Goal: Information Seeking & Learning: Learn about a topic

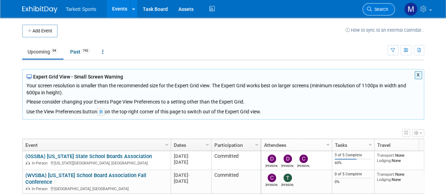
click at [377, 8] on span "Search" at bounding box center [380, 9] width 16 height 5
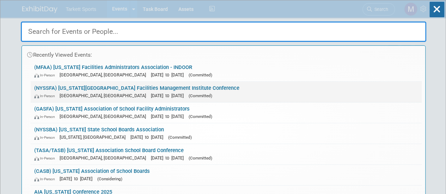
click at [169, 84] on link "(NYSSFA) New York State School Facilities Management Institute Conference In-Pe…" at bounding box center [226, 92] width 391 height 20
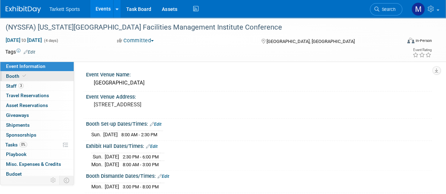
click at [27, 79] on link "Booth" at bounding box center [36, 77] width 73 height 10
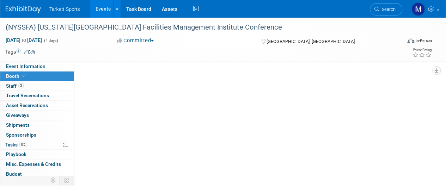
select select "FieldTurf, Beynon, Indoor"
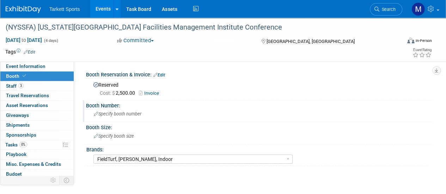
click at [143, 116] on div "Specify booth number" at bounding box center [259, 114] width 336 height 11
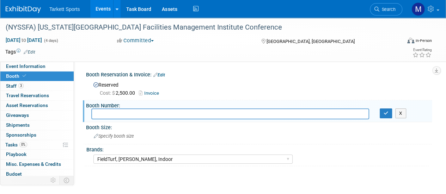
click at [143, 116] on input "text" at bounding box center [230, 114] width 278 height 11
type input "163"
click at [384, 114] on icon "button" at bounding box center [386, 113] width 5 height 5
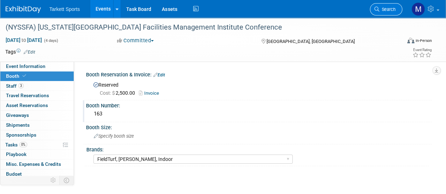
click at [380, 5] on link "Search" at bounding box center [386, 9] width 32 height 12
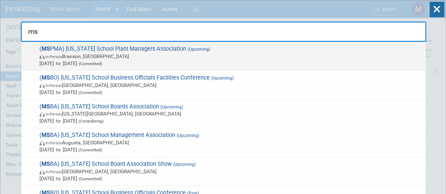
type input "ms"
click at [243, 65] on span "Sep 28, 2025 to Sep 30, 2025 (Committed)" at bounding box center [231, 63] width 383 height 7
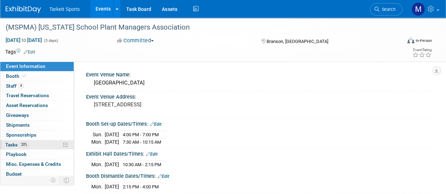
click at [42, 141] on link "20% Tasks 20%" at bounding box center [36, 145] width 73 height 10
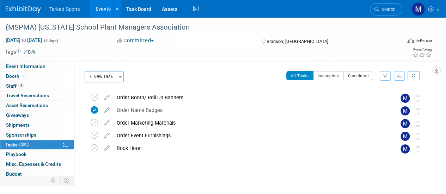
scroll to position [11, 0]
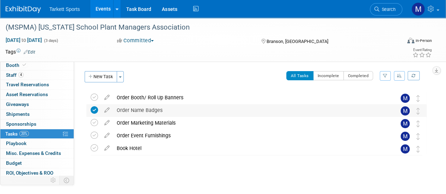
click at [126, 109] on div "Order Name Badges" at bounding box center [249, 110] width 273 height 12
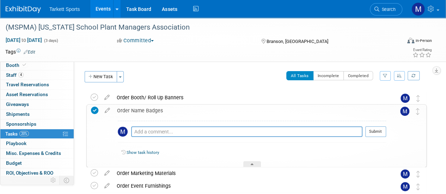
click at [126, 109] on div "Order Name Badges" at bounding box center [250, 111] width 273 height 12
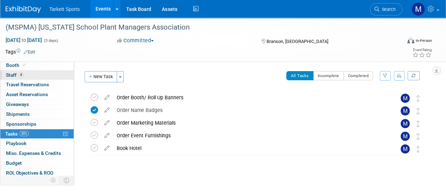
click at [45, 74] on link "4 Staff 4" at bounding box center [36, 76] width 73 height 10
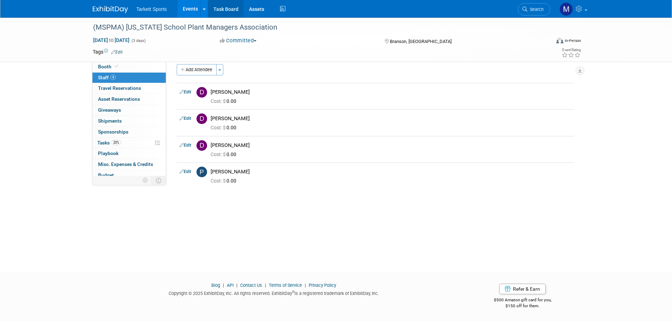
scroll to position [0, 0]
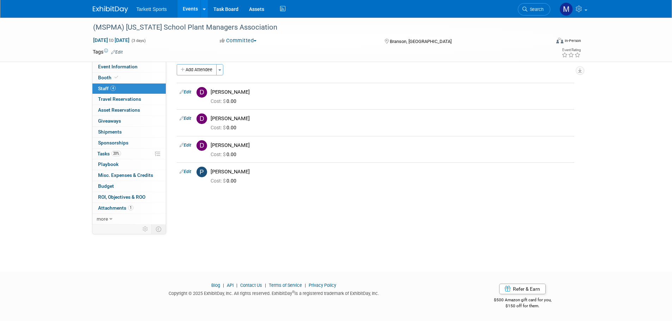
click at [187, 5] on link "Events" at bounding box center [190, 9] width 26 height 18
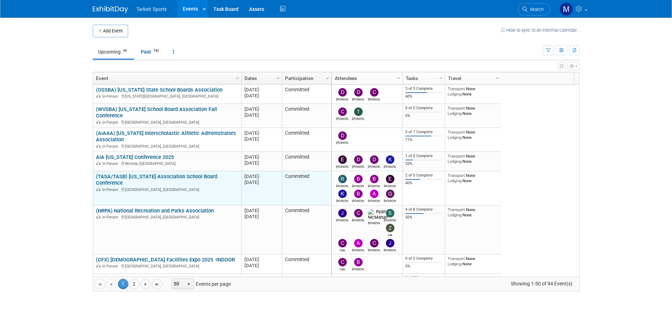
click at [128, 176] on link "(TASA/TASB) [US_STATE] Association School Board Conference" at bounding box center [156, 180] width 121 height 13
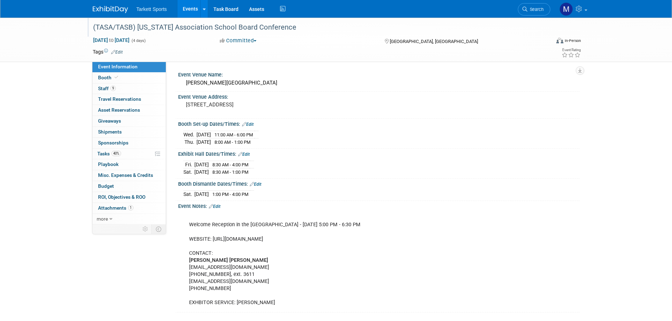
click at [173, 29] on div "(TASA/TASB) [US_STATE] Association School Board Conference" at bounding box center [315, 27] width 449 height 13
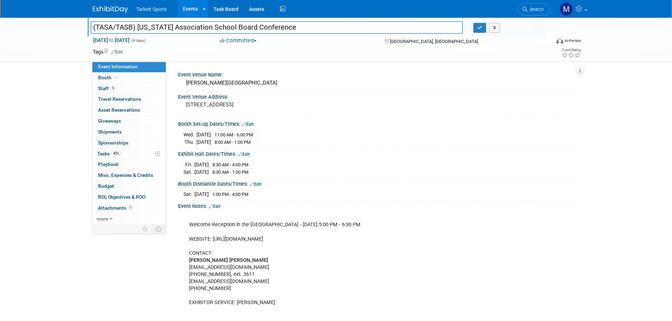
drag, startPoint x: 259, startPoint y: 27, endPoint x: 78, endPoint y: 26, distance: 181.0
click at [78, 26] on div "(TASA/TASB) [US_STATE] Association School Board Conference (TASA/TASB) [US_STAT…" at bounding box center [336, 40] width 672 height 44
drag, startPoint x: 127, startPoint y: 157, endPoint x: 133, endPoint y: 156, distance: 6.4
click at [127, 157] on link "40% Tasks 40%" at bounding box center [128, 154] width 73 height 11
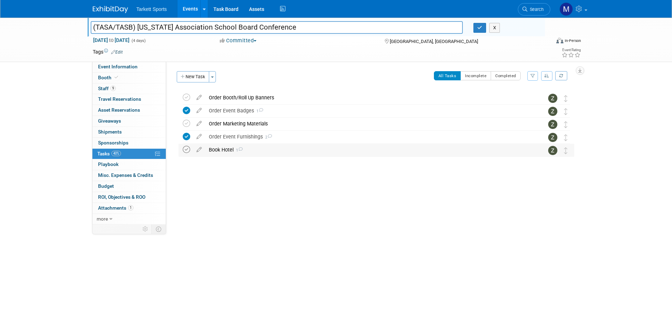
click at [186, 150] on icon at bounding box center [186, 149] width 7 height 7
click at [229, 154] on div "Book Hotel 1" at bounding box center [369, 150] width 329 height 12
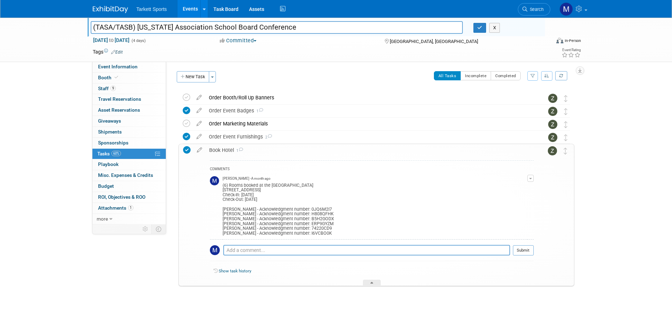
click at [432, 244] on div "COMMENTS Mathieu Martel - A month ago (6) Rooms booked at the AC Hotel Houston …" at bounding box center [372, 213] width 324 height 104
click at [414, 249] on textarea at bounding box center [366, 250] width 287 height 11
type textarea "Aaron, Steven, Brandon, Greg and Bernie have rooms"
click at [520, 253] on button "Submit" at bounding box center [523, 251] width 21 height 11
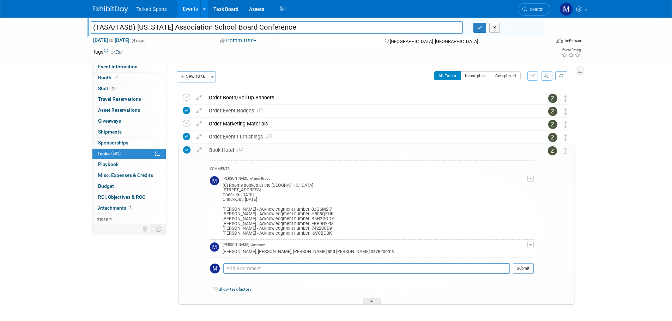
click at [294, 149] on div "Book Hotel 2" at bounding box center [370, 150] width 328 height 12
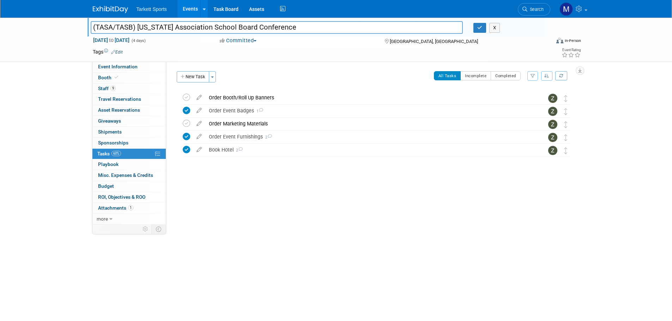
click at [190, 10] on link "Events" at bounding box center [190, 9] width 26 height 18
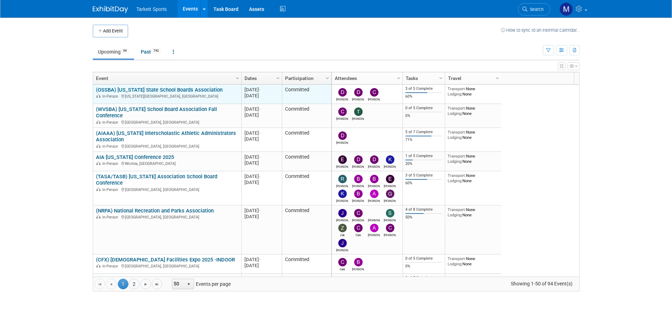
click at [180, 90] on link "(OSSBA) [US_STATE] State School Boards Association" at bounding box center [159, 90] width 127 height 6
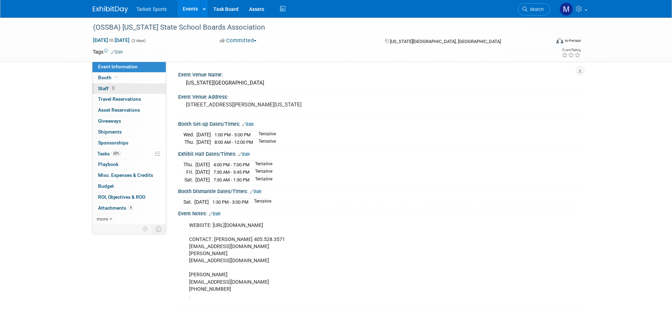
click at [137, 91] on link "3 Staff 3" at bounding box center [128, 89] width 73 height 11
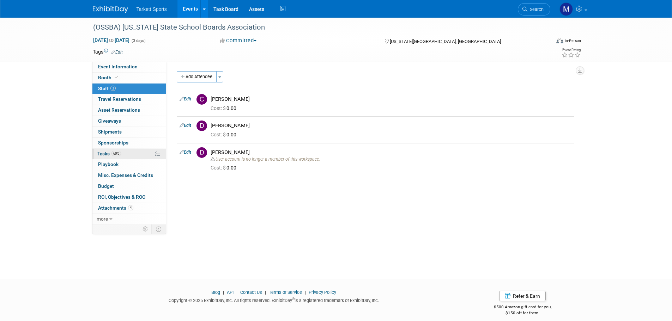
click at [123, 152] on link "60% Tasks 60%" at bounding box center [128, 154] width 73 height 11
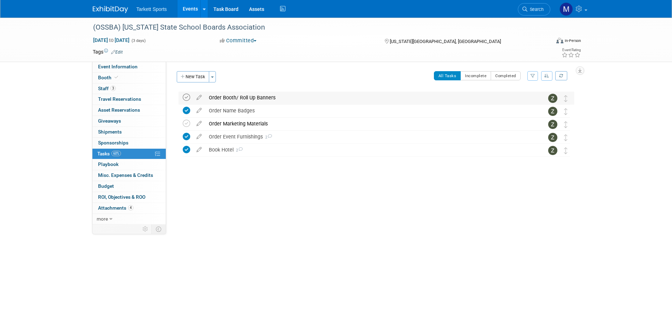
click at [189, 100] on icon at bounding box center [186, 97] width 7 height 7
click at [185, 120] on icon at bounding box center [186, 123] width 7 height 7
click at [191, 5] on link "Events" at bounding box center [190, 9] width 26 height 18
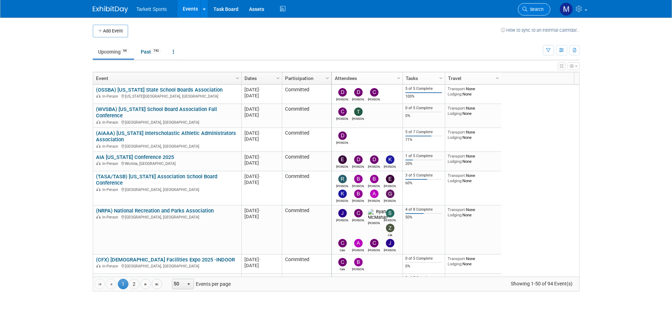
click at [523, 8] on icon at bounding box center [524, 9] width 5 height 5
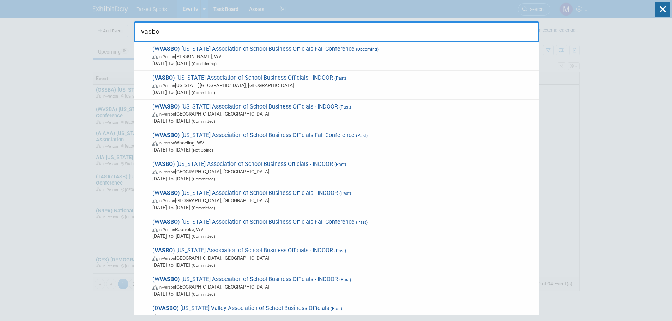
type input "vasbo"
click at [485, 33] on input "vasbo" at bounding box center [337, 32] width 406 height 20
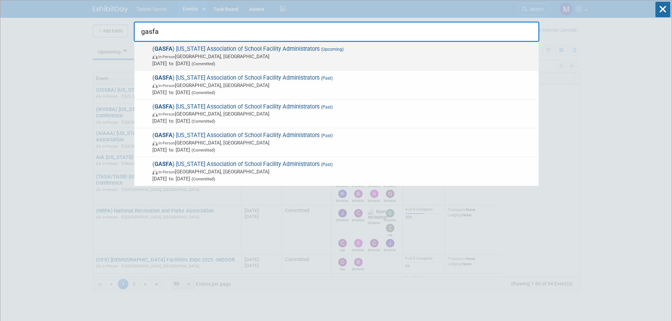
type input "gasfa"
click at [339, 50] on span "( GASFA ) Georgia Association of School Facility Administrators (Upcoming) In-P…" at bounding box center [342, 57] width 385 height 22
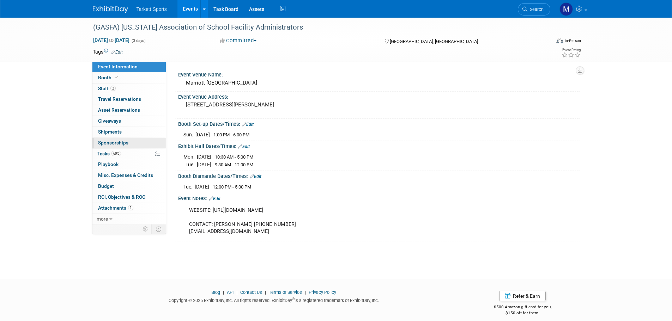
drag, startPoint x: 126, startPoint y: 152, endPoint x: 133, endPoint y: 146, distance: 8.7
click at [126, 152] on link "60% Tasks 60%" at bounding box center [128, 154] width 73 height 11
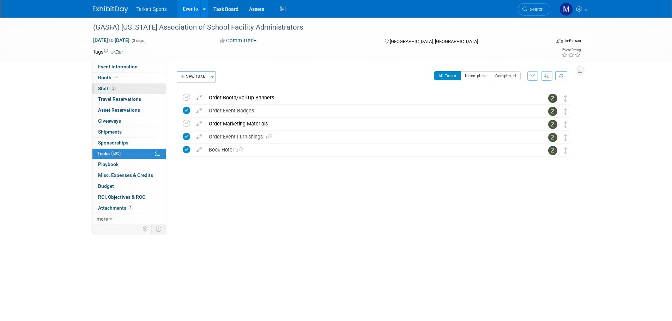
click at [131, 86] on link "2 Staff 2" at bounding box center [128, 89] width 73 height 11
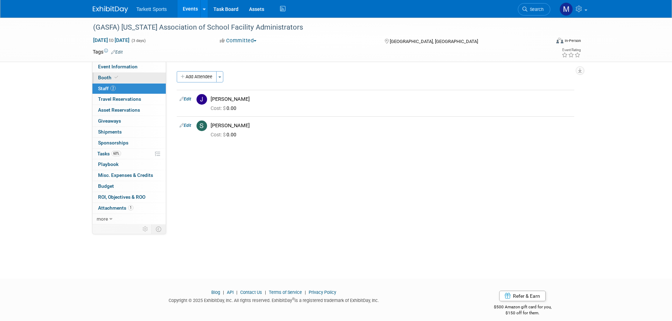
click at [132, 79] on link "Booth" at bounding box center [128, 78] width 73 height 11
select select "FieldTurf"
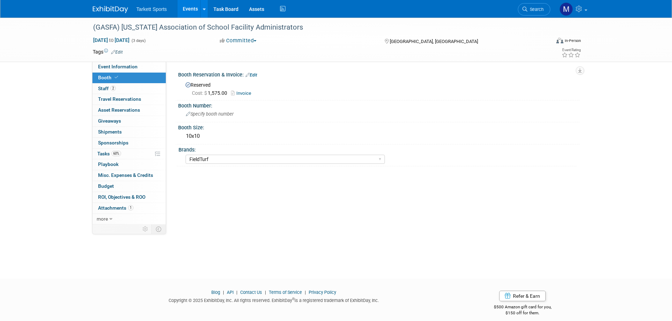
click at [238, 92] on link "Invoice" at bounding box center [243, 93] width 24 height 5
click at [534, 10] on span "Search" at bounding box center [535, 9] width 16 height 5
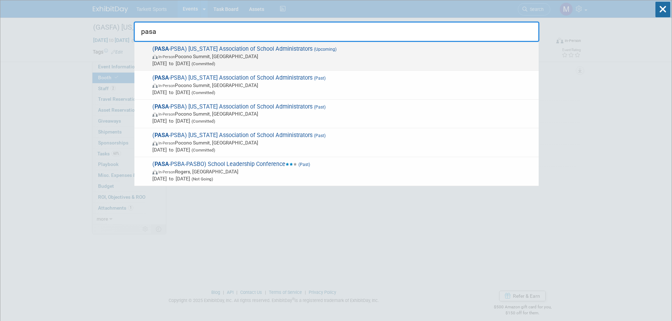
type input "pasa"
click at [303, 43] on div "( PASA -PSBA) Pennsylvania Association of School Administrators (Upcoming) In-P…" at bounding box center [336, 56] width 404 height 29
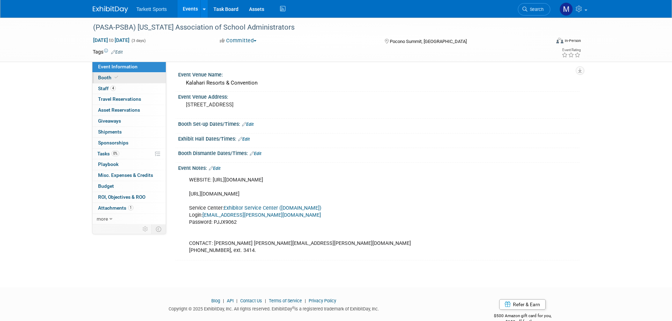
click at [118, 80] on span "Booth" at bounding box center [109, 78] width 22 height 6
select select "FieldTurf, [PERSON_NAME], Indoor"
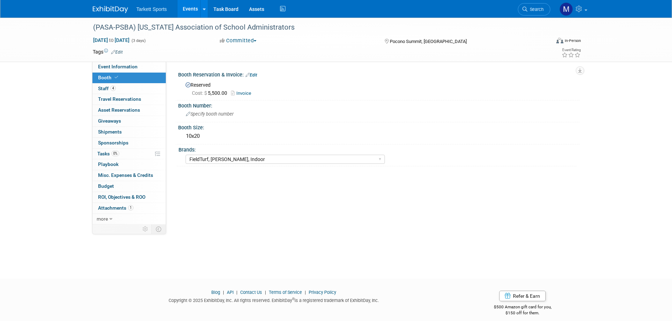
click at [242, 94] on link "Invoice" at bounding box center [243, 93] width 24 height 5
click at [166, 31] on div "(PASA-PSBA) [US_STATE] Association of School Administrators" at bounding box center [315, 27] width 449 height 13
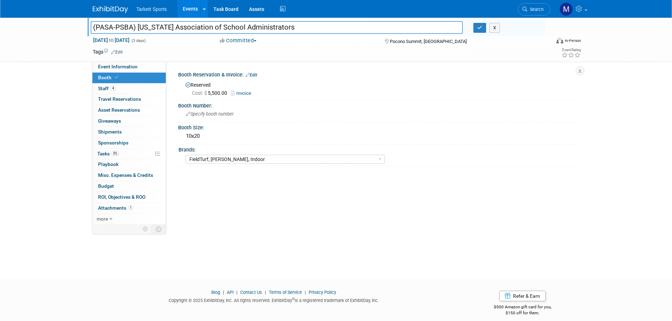
drag, startPoint x: 309, startPoint y: 28, endPoint x: 50, endPoint y: 14, distance: 259.7
click at [50, 14] on body "Tarkett Sports Events Add Event Bulk Upload Events Shareable Event Boards Recen…" at bounding box center [336, 160] width 672 height 321
click at [236, 91] on icon at bounding box center [233, 93] width 5 height 5
click at [128, 83] on link "Booth" at bounding box center [128, 78] width 73 height 11
select select "FieldTurf, [PERSON_NAME], Indoor"
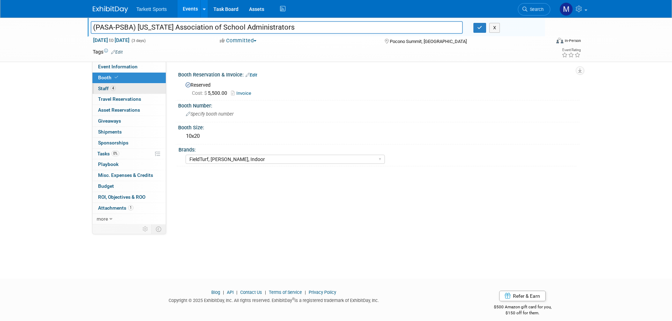
click at [127, 87] on link "4 Staff 4" at bounding box center [128, 89] width 73 height 11
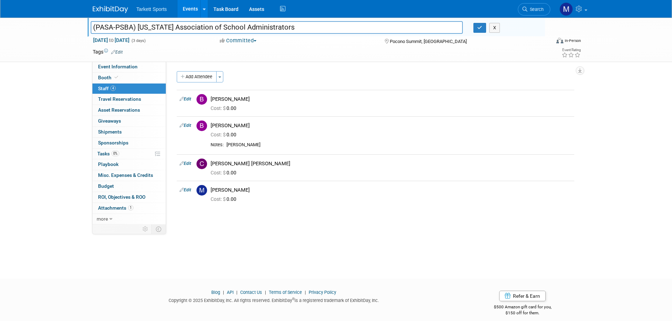
click at [524, 9] on icon at bounding box center [524, 9] width 5 height 5
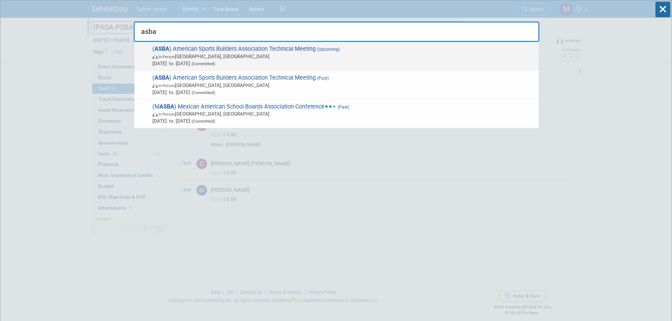
type input "asba"
click at [368, 60] on span "Dec 2, 2025 to Dec 5, 2025 (Committed)" at bounding box center [343, 63] width 383 height 7
